Goal: Find specific page/section: Find specific page/section

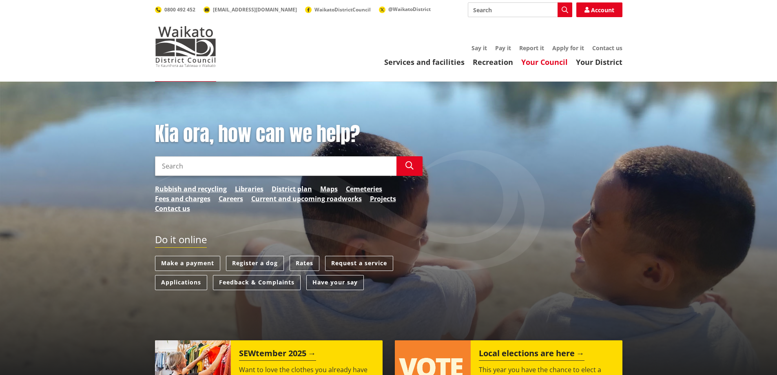
click at [545, 62] on link "Your Council" at bounding box center [544, 62] width 46 height 10
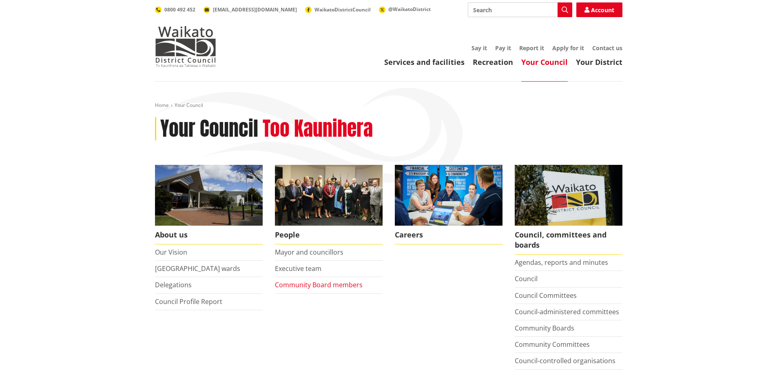
click at [285, 283] on link "Community Board members" at bounding box center [319, 284] width 88 height 9
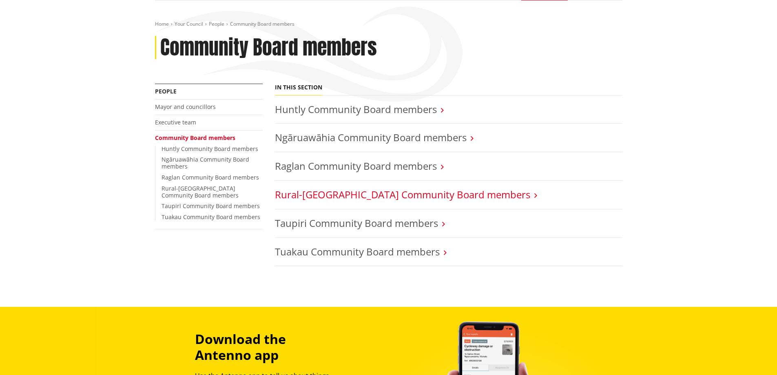
scroll to position [82, 0]
